Goal: Transaction & Acquisition: Purchase product/service

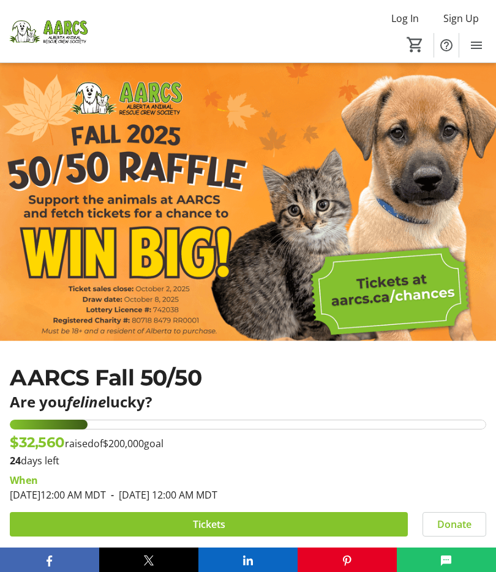
click at [386, 302] on img at bounding box center [248, 201] width 496 height 279
click at [365, 290] on img at bounding box center [248, 201] width 496 height 279
click at [391, 290] on img at bounding box center [248, 201] width 496 height 279
click at [388, 303] on img at bounding box center [248, 201] width 496 height 279
click at [391, 299] on img at bounding box center [248, 201] width 496 height 279
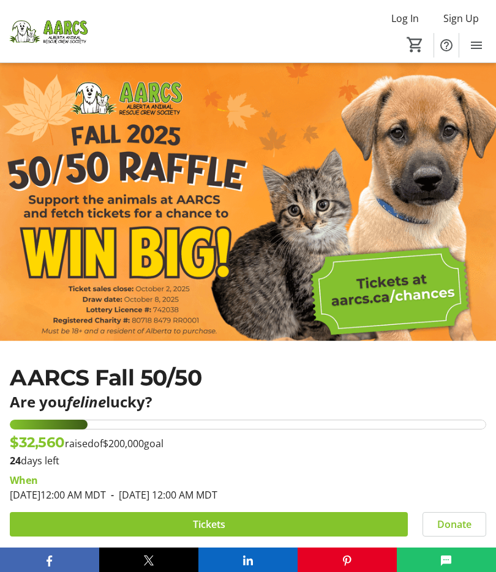
click at [360, 299] on img at bounding box center [248, 201] width 496 height 279
click at [350, 299] on img at bounding box center [248, 201] width 496 height 279
click at [396, 301] on img at bounding box center [248, 201] width 496 height 279
click at [412, 298] on img at bounding box center [248, 201] width 496 height 279
click at [356, 305] on img at bounding box center [248, 201] width 496 height 279
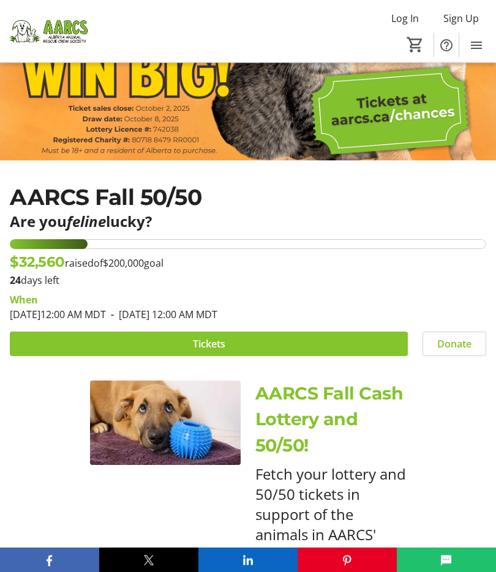
scroll to position [204, 0]
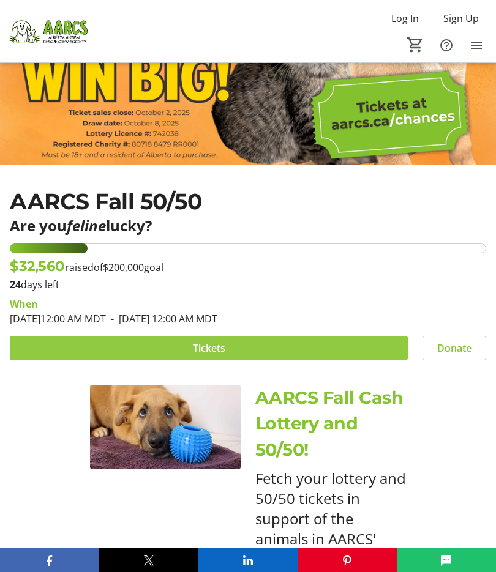
click at [208, 351] on span "Tickets" at bounding box center [209, 348] width 32 height 15
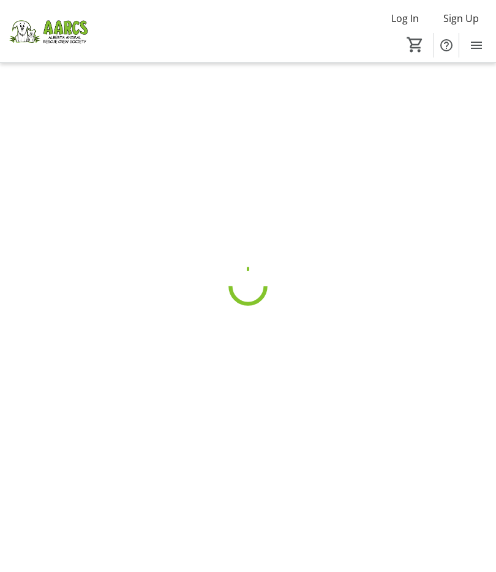
scroll to position [59, 0]
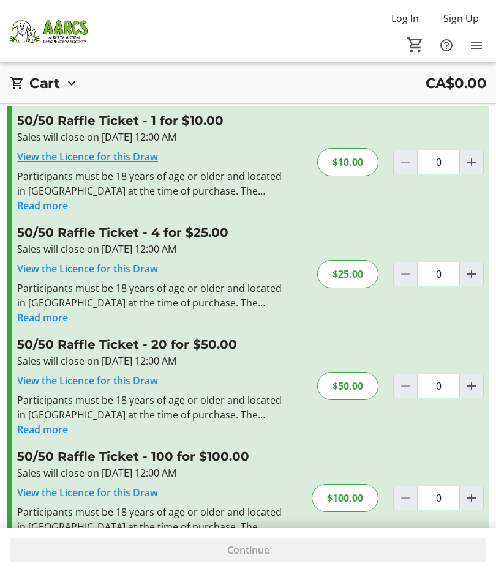
scroll to position [103, 0]
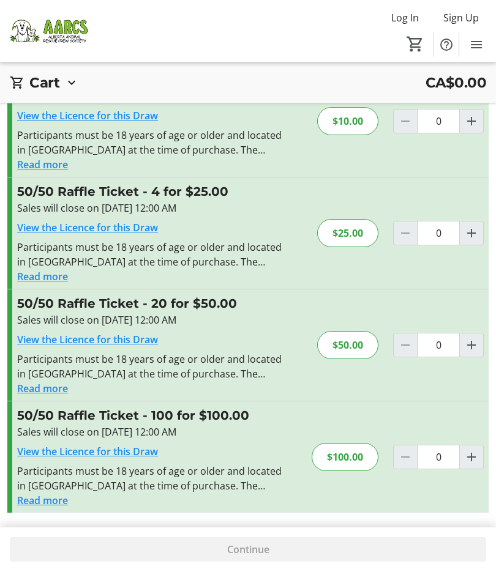
click at [463, 451] on span "Increment by one" at bounding box center [471, 457] width 23 height 23
type input "1"
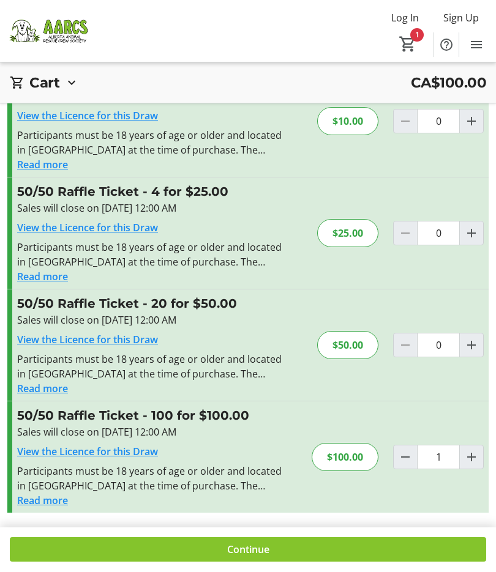
click at [143, 547] on span at bounding box center [248, 550] width 476 height 29
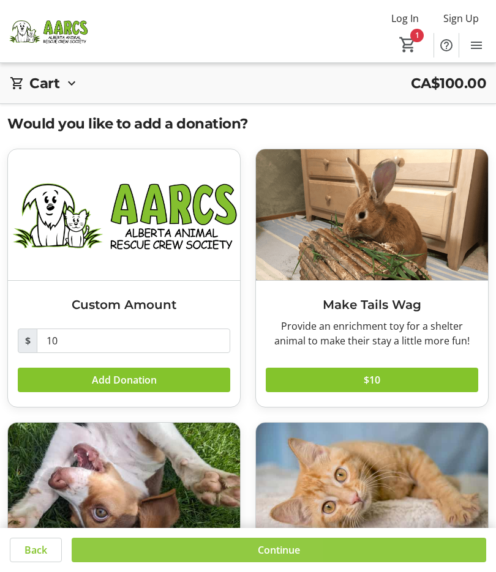
click at [171, 556] on span at bounding box center [279, 550] width 414 height 29
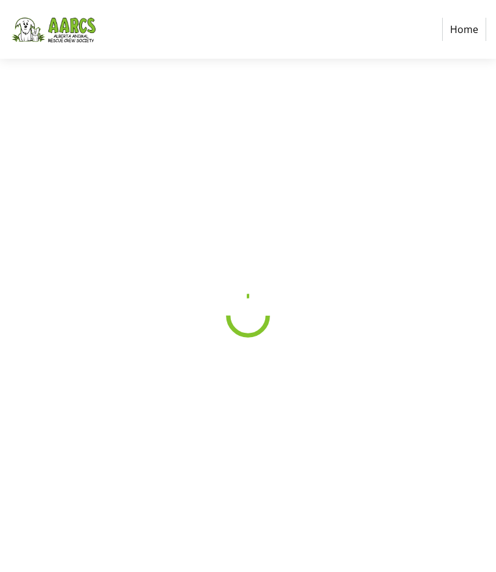
select select "CA"
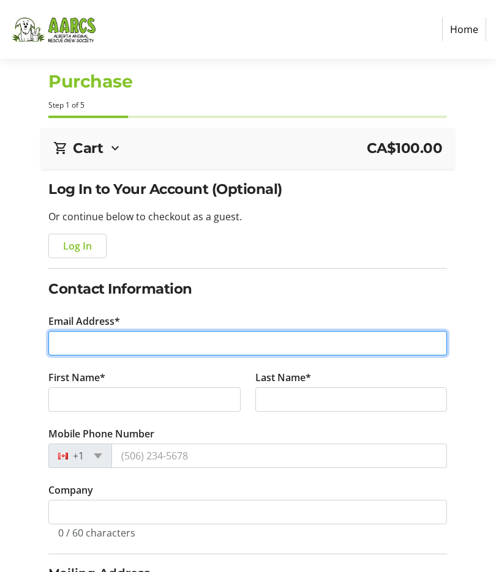
click at [105, 344] on input "Email Address*" at bounding box center [247, 343] width 399 height 24
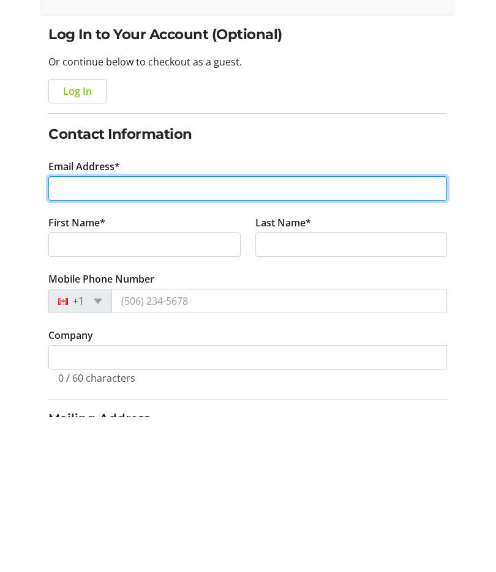
type input "japex54@gmail.com"
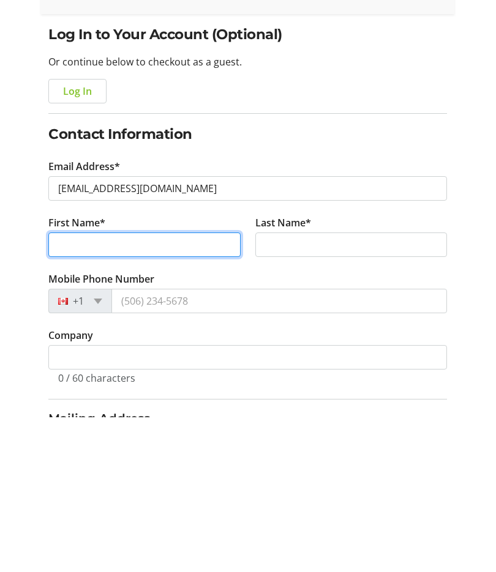
type input "Janice"
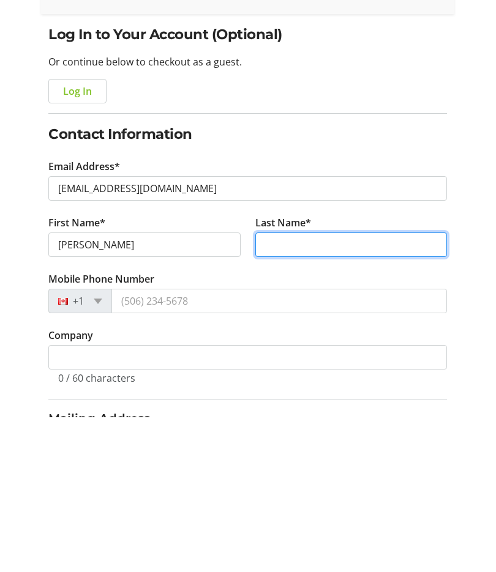
type input "Wiebe"
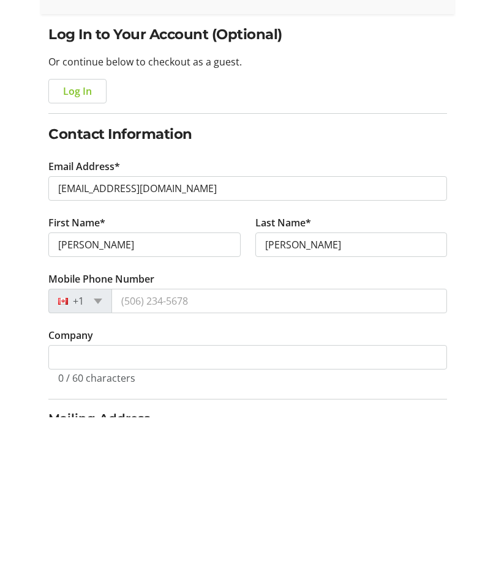
scroll to position [155, 0]
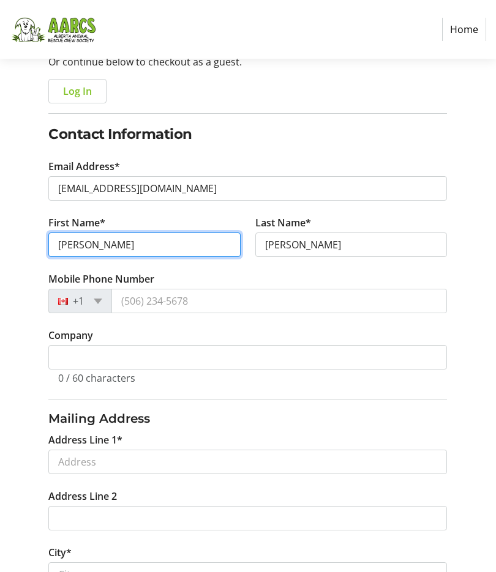
click at [117, 247] on input "Janice" at bounding box center [144, 245] width 192 height 24
type input "Janice and or Kyle"
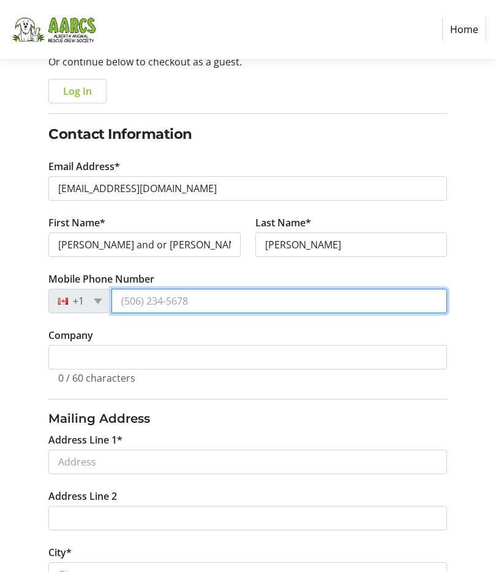
click at [143, 308] on input "Mobile Phone Number" at bounding box center [278, 302] width 335 height 24
type input "(403) 861-8313"
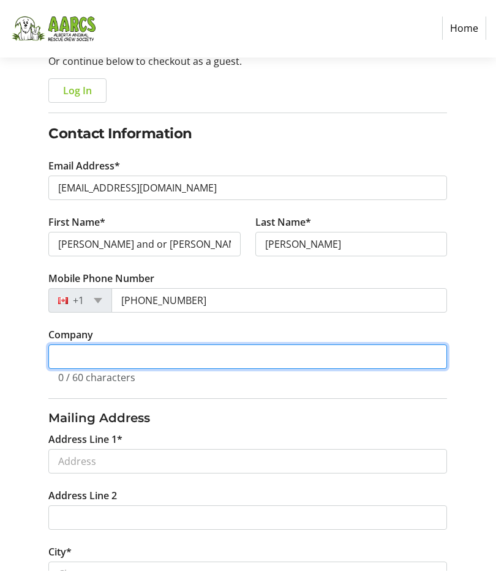
scroll to position [152, 0]
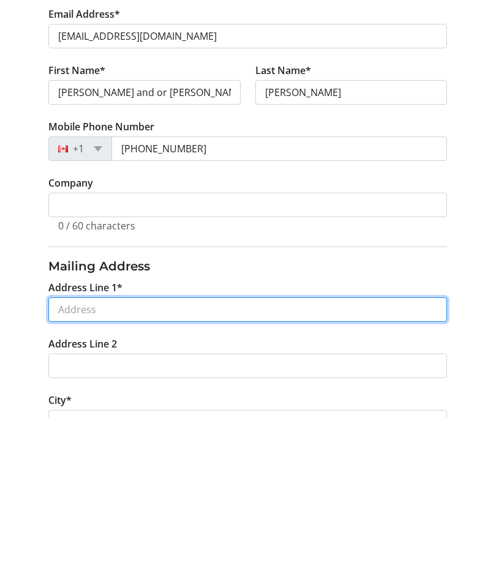
click at [69, 452] on input "Address Line 1*" at bounding box center [247, 464] width 399 height 24
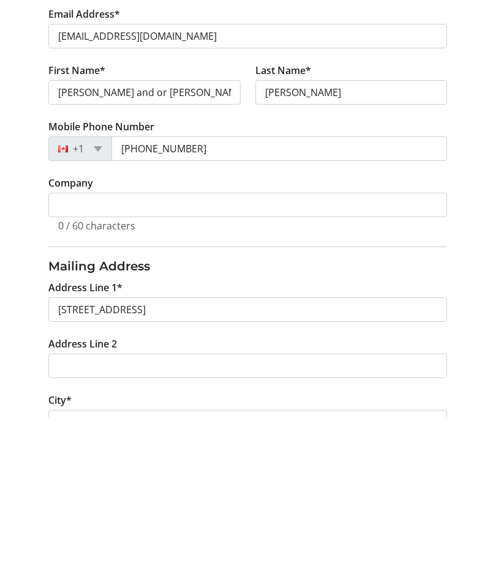
scroll to position [308, 0]
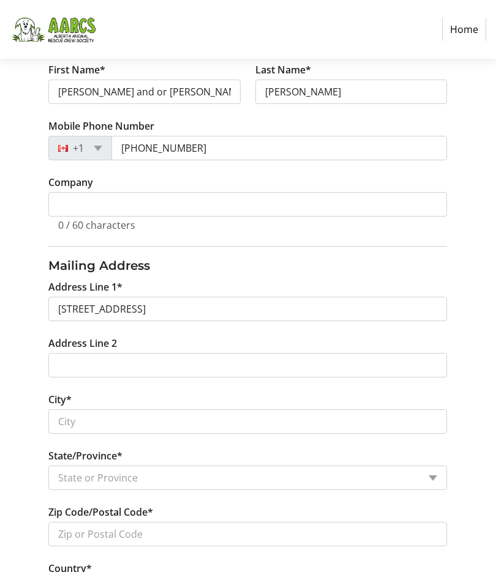
type input "4603 Marwood Way Northeast"
type input "Calgary"
select select "AB"
type input "T2A 2S6"
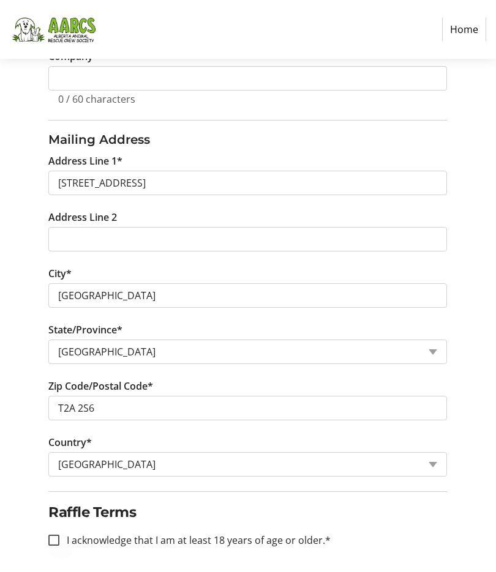
scroll to position [433, 0]
click at [55, 539] on input "I acknowledge that I am at least 18 years of age or older.*" at bounding box center [53, 541] width 11 height 11
checkbox input "true"
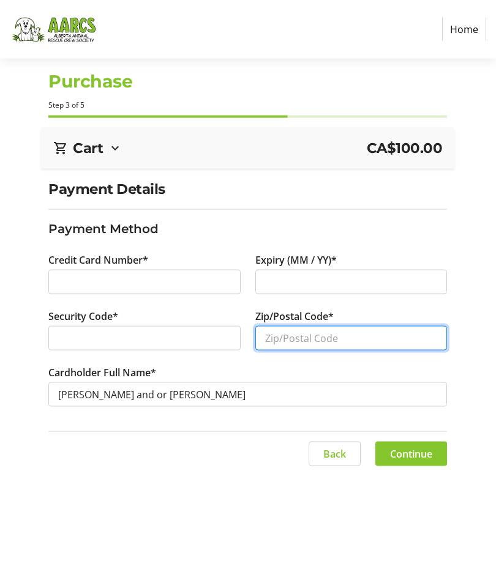
click at [309, 343] on input "Zip/Postal Code*" at bounding box center [351, 338] width 192 height 24
type input "T2a2s6"
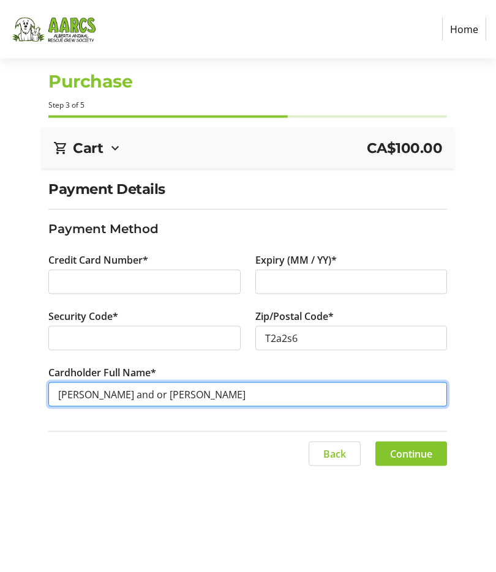
click at [193, 400] on input "Janice and or Kyle Wiebe" at bounding box center [247, 395] width 399 height 24
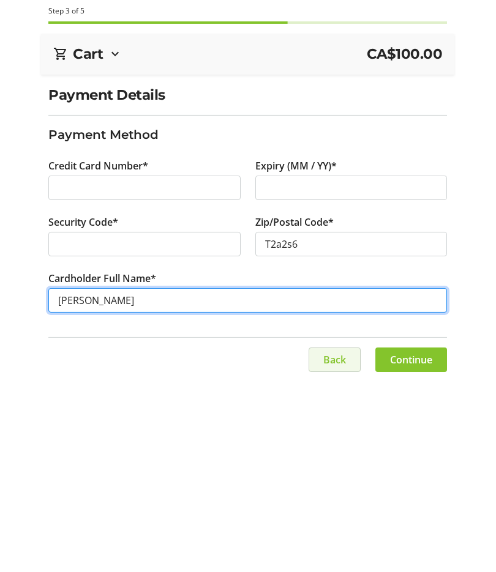
type input "Janice K Wiebe"
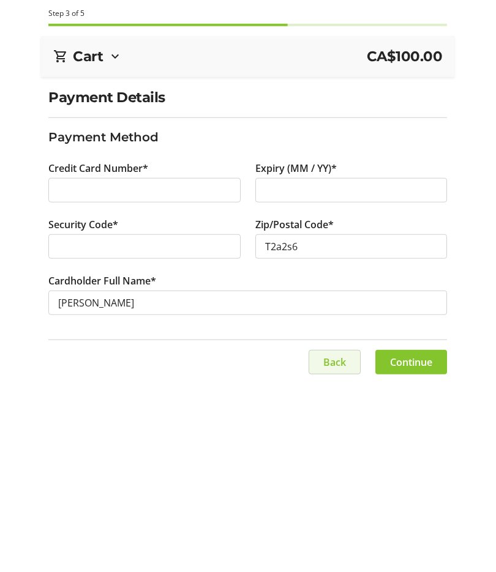
click at [342, 447] on span "Back" at bounding box center [334, 454] width 23 height 15
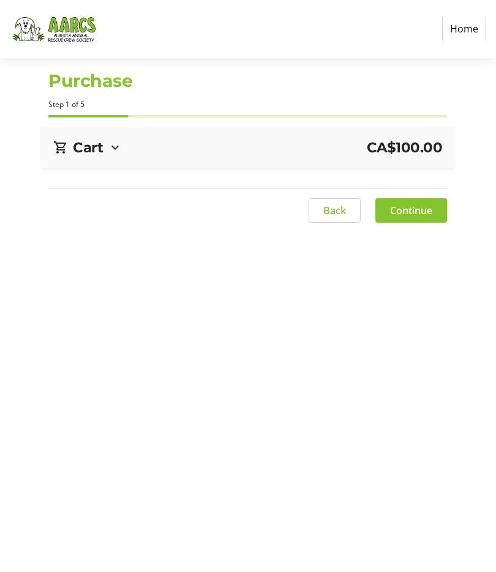
scroll to position [1, 0]
select select "AB"
select select "CA"
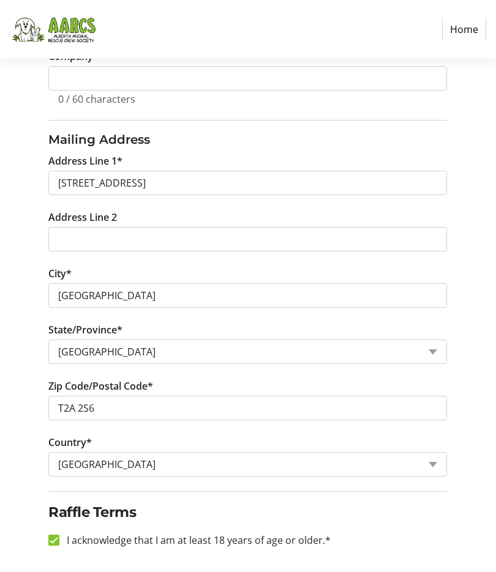
scroll to position [433, 0]
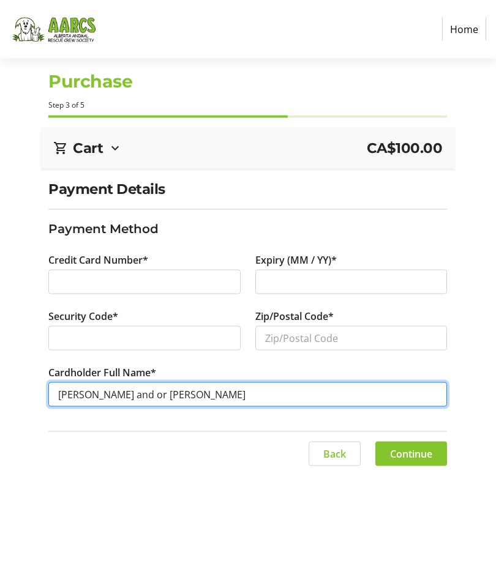
click at [187, 393] on input "Janice and or Kyle Wiebe" at bounding box center [247, 395] width 399 height 24
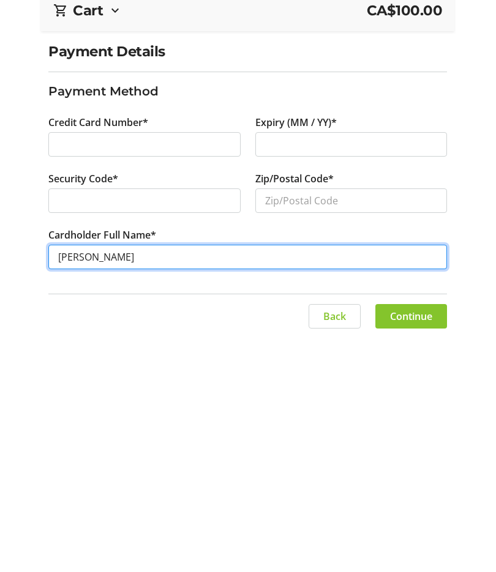
scroll to position [59, 0]
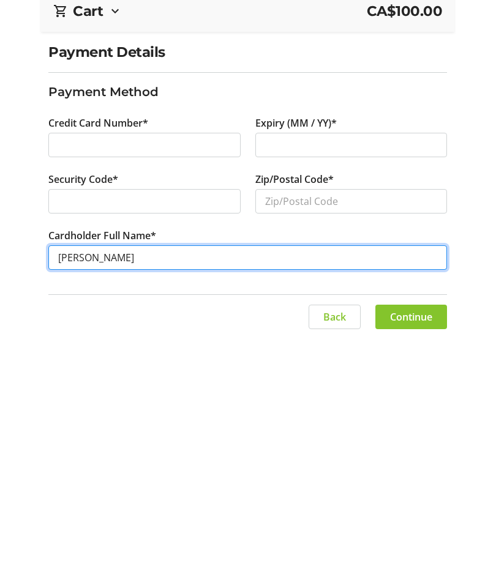
type input "Janice K Wiebe"
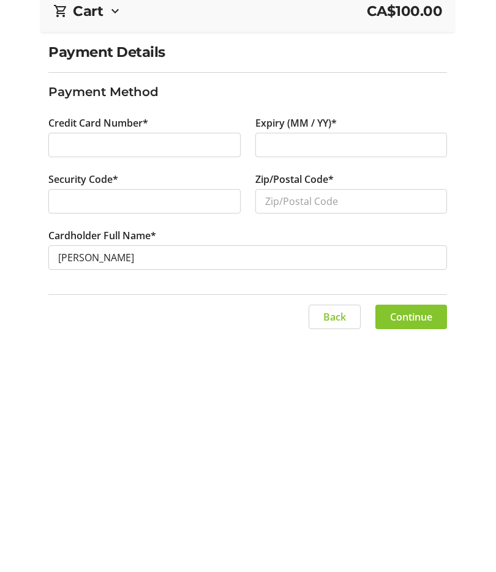
click at [425, 447] on span "Continue" at bounding box center [411, 454] width 42 height 15
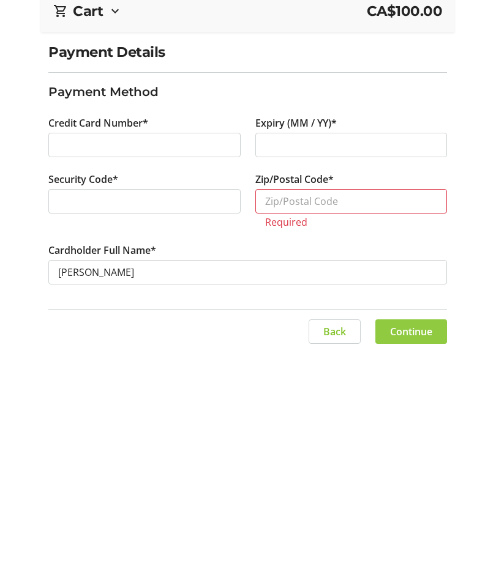
scroll to position [0, 0]
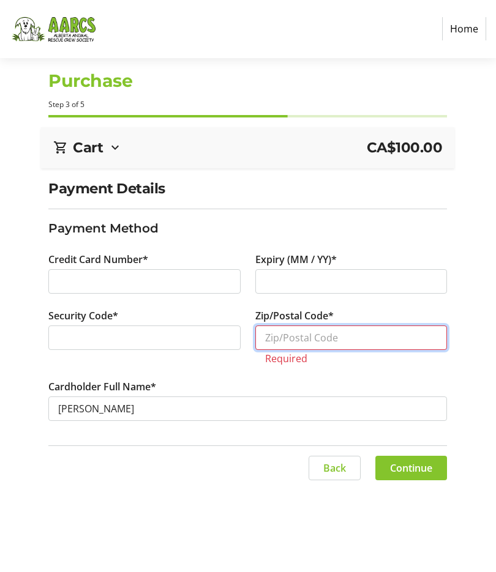
click at [333, 337] on input "Zip/Postal Code*" at bounding box center [351, 338] width 192 height 24
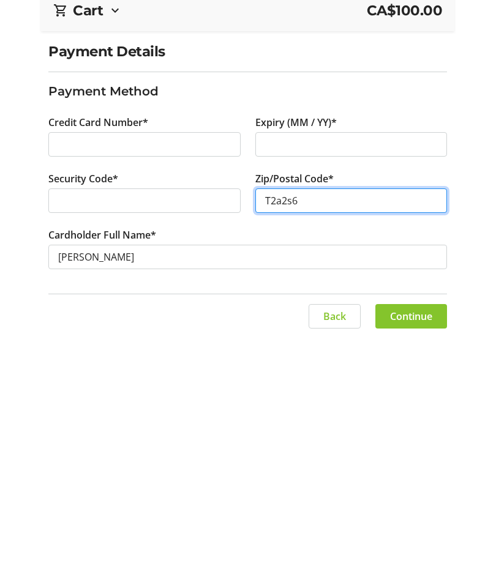
scroll to position [59, 0]
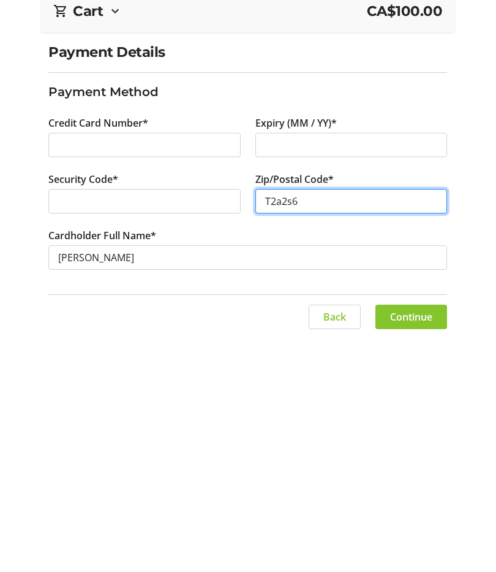
type input "T2a2s6"
click at [422, 447] on span "Continue" at bounding box center [411, 454] width 42 height 15
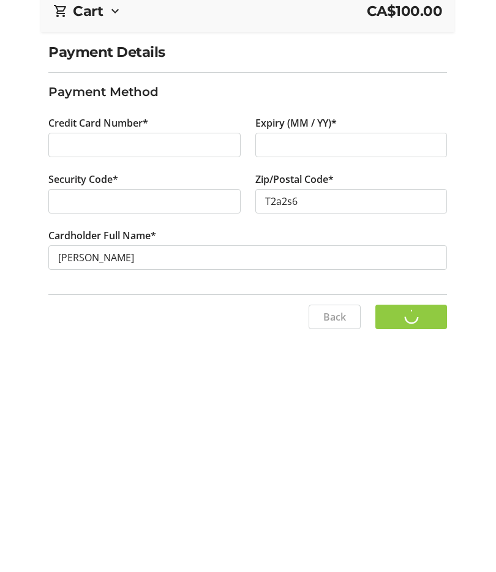
scroll to position [0, 0]
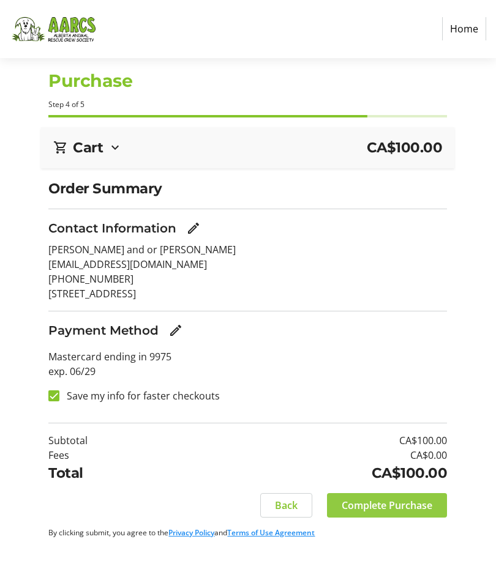
click at [402, 504] on span "Complete Purchase" at bounding box center [387, 506] width 91 height 15
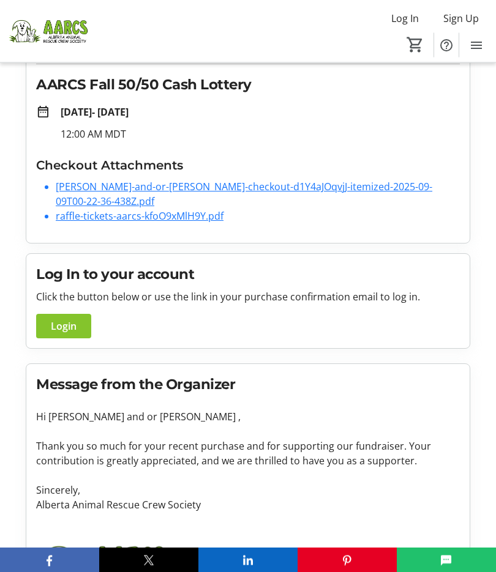
scroll to position [138, 0]
